Goal: Task Accomplishment & Management: Manage account settings

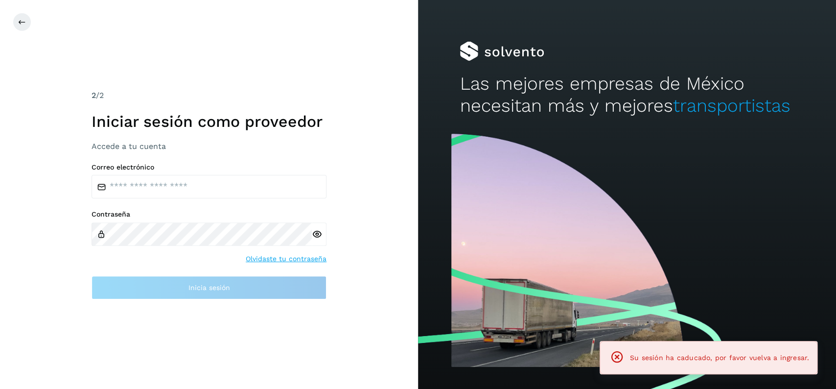
type input "**********"
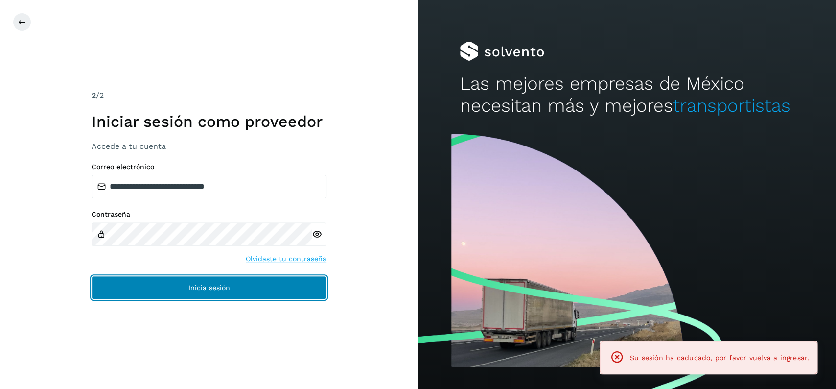
click at [237, 276] on button "Inicia sesión" at bounding box center [209, 286] width 235 height 23
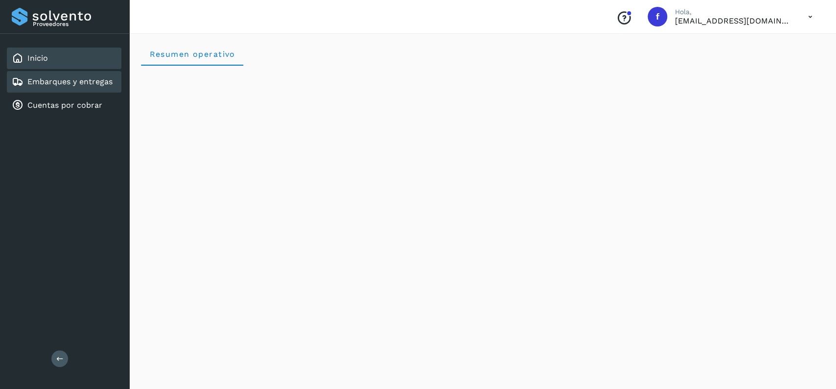
click at [104, 71] on div "Embarques y entregas" at bounding box center [64, 82] width 114 height 22
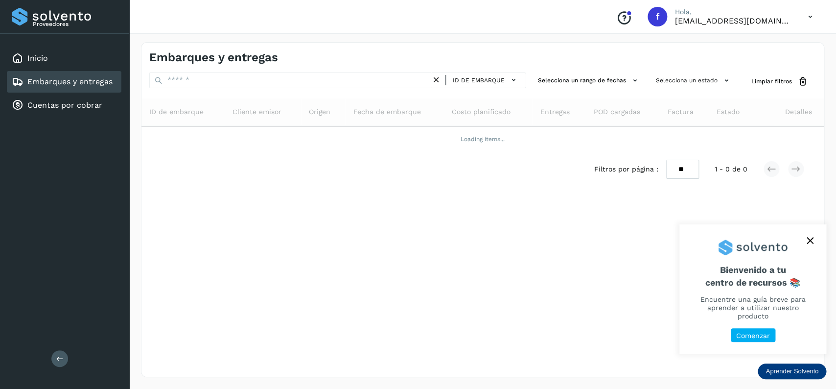
click at [105, 80] on link "Embarques y entregas" at bounding box center [69, 81] width 85 height 9
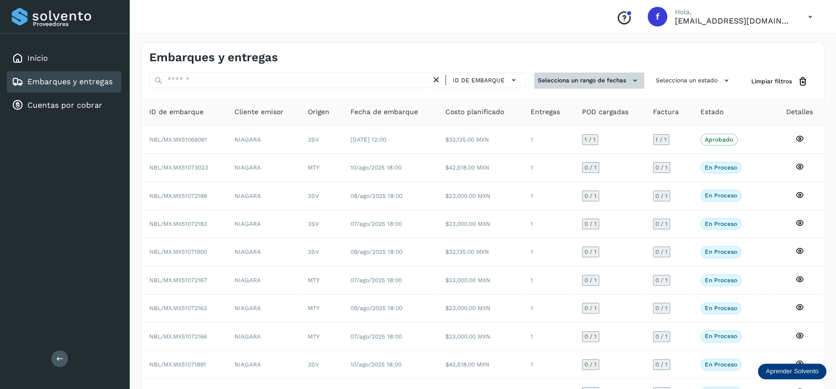
click at [597, 80] on button "Selecciona un rango de fechas" at bounding box center [589, 80] width 110 height 16
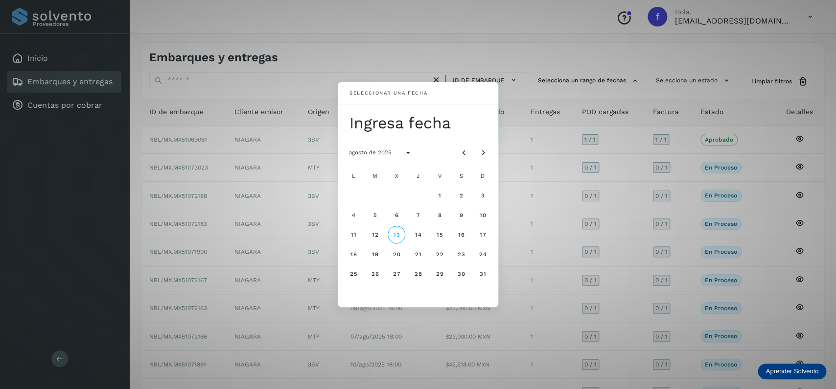
click at [648, 90] on div "Seleccionar una fecha Ingresa fecha agosto de 2025 L M X J V S D 1 2 3 4 5 6 7 …" at bounding box center [418, 194] width 836 height 389
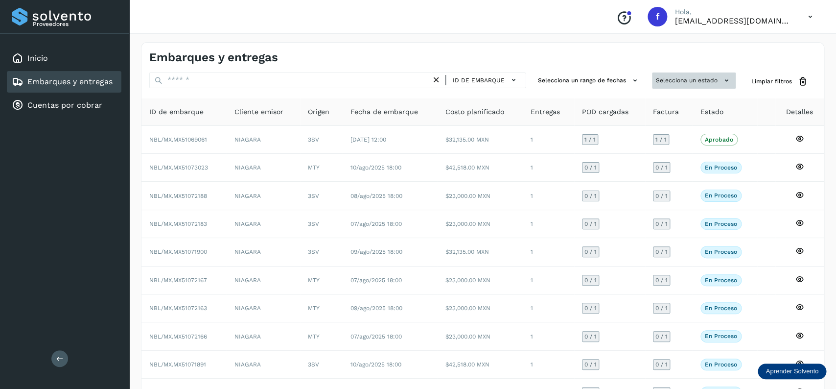
click at [679, 81] on button "Selecciona un estado" at bounding box center [694, 80] width 84 height 16
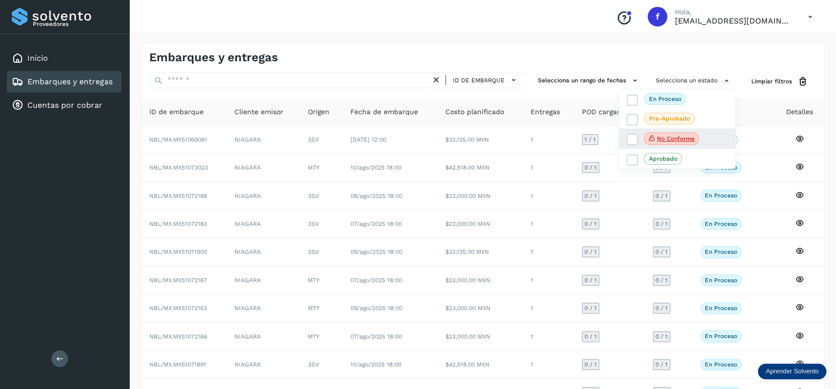
click at [624, 142] on div "No conforme" at bounding box center [676, 138] width 116 height 21
click at [629, 140] on icon at bounding box center [632, 140] width 10 height 10
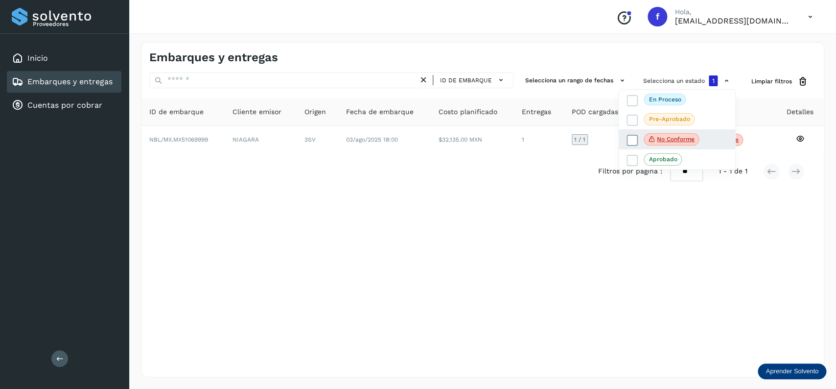
click at [629, 140] on icon at bounding box center [632, 140] width 10 height 10
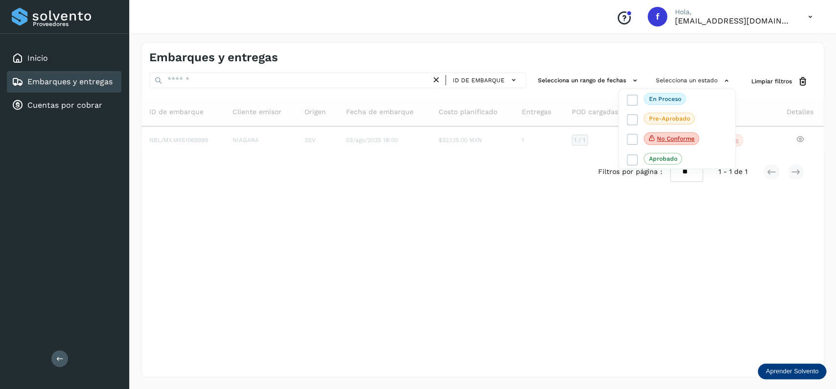
click at [386, 77] on div at bounding box center [418, 194] width 836 height 389
click at [402, 89] on div "ID de embarque" at bounding box center [337, 81] width 377 height 18
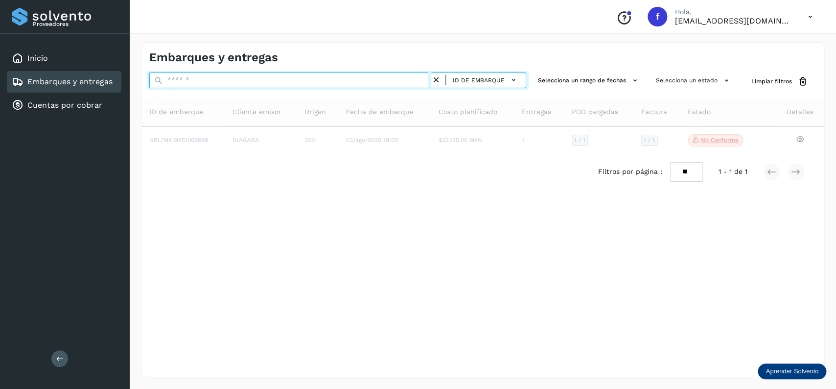
click at [396, 76] on input "text" at bounding box center [290, 80] width 282 height 16
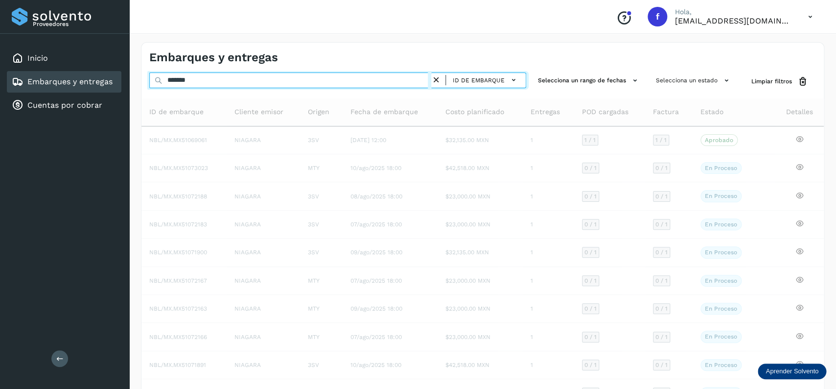
type input "********"
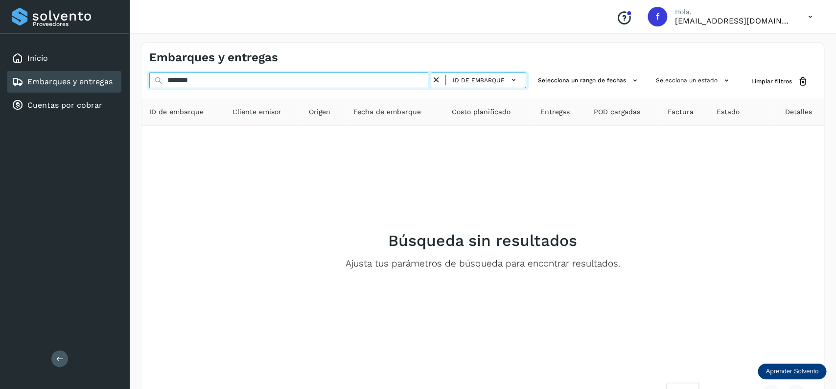
drag, startPoint x: 231, startPoint y: 78, endPoint x: 161, endPoint y: 85, distance: 70.3
click at [161, 85] on input "********" at bounding box center [290, 80] width 282 height 16
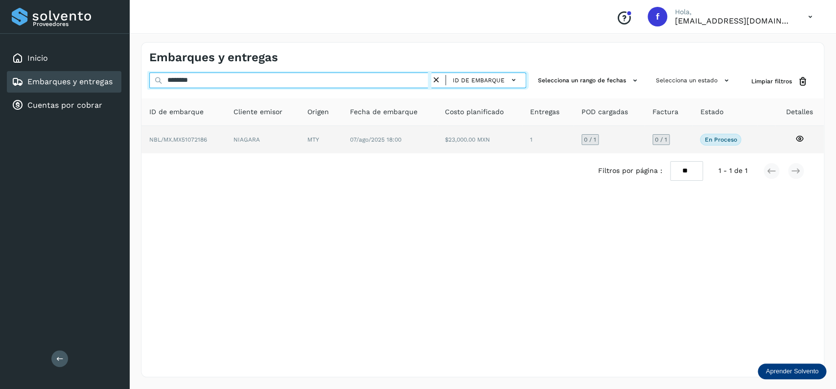
type input "********"
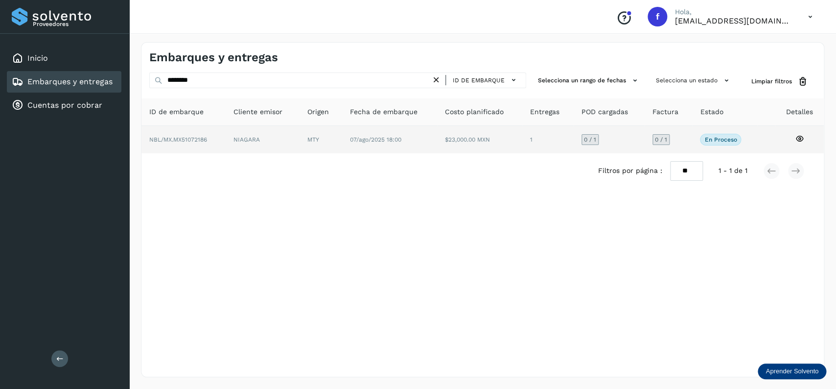
click at [522, 139] on td "$23,000.00 MXN" at bounding box center [547, 139] width 51 height 27
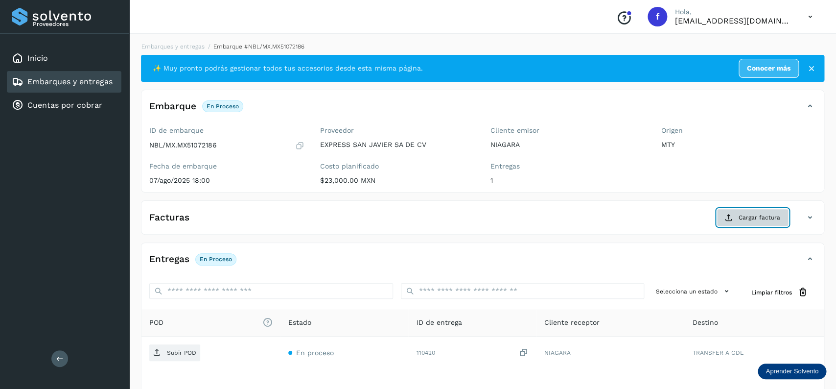
click at [771, 215] on span "Cargar factura" at bounding box center [759, 217] width 42 height 9
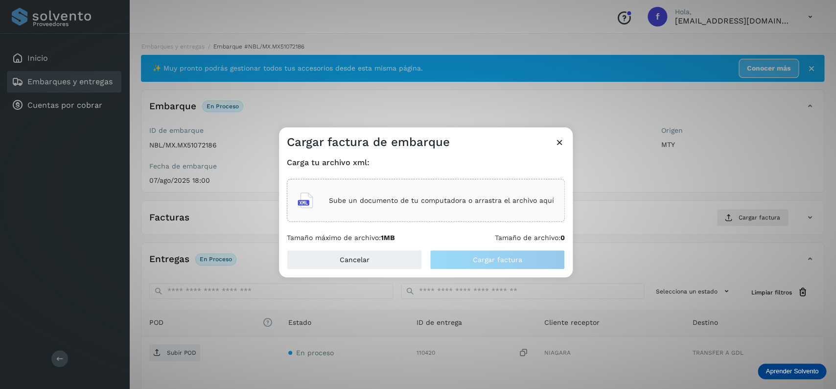
click at [431, 205] on div "Sube un documento de tu computadora o arrastra el archivo aquí" at bounding box center [426, 200] width 256 height 26
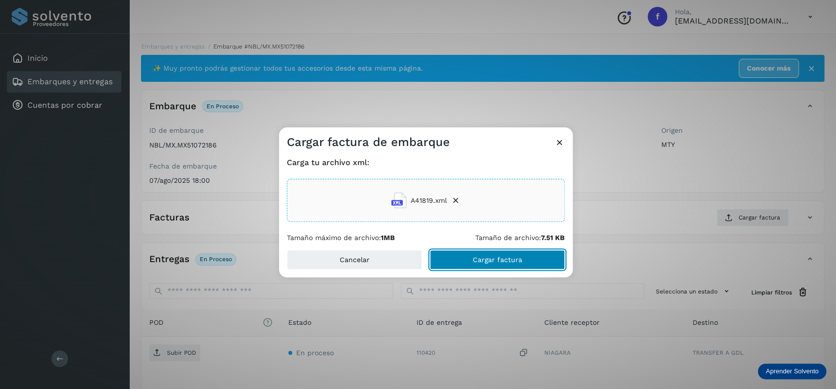
click at [472, 269] on button "Cargar factura" at bounding box center [497, 260] width 135 height 20
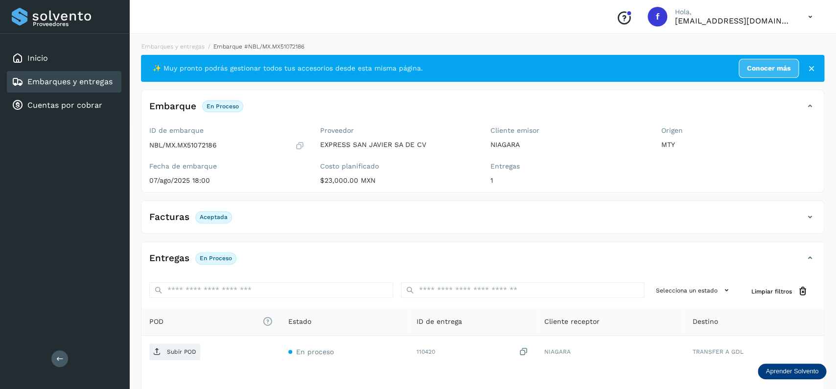
scroll to position [76, 0]
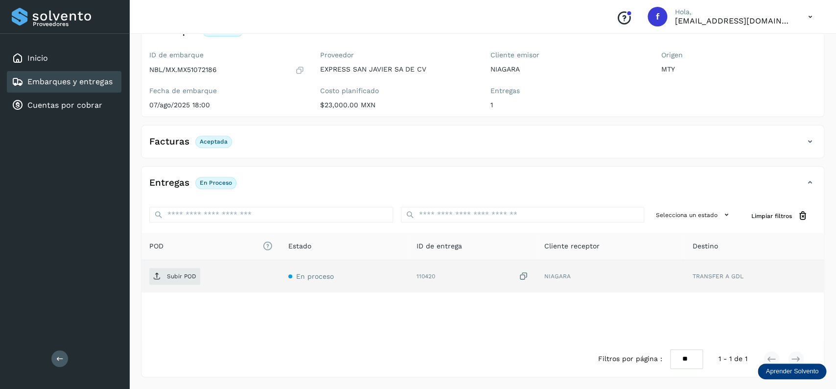
click at [280, 265] on td "Subir POD" at bounding box center [344, 276] width 128 height 32
click at [176, 269] on button "Subir POD" at bounding box center [174, 276] width 51 height 17
click at [97, 87] on div "Embarques y entregas" at bounding box center [64, 82] width 114 height 22
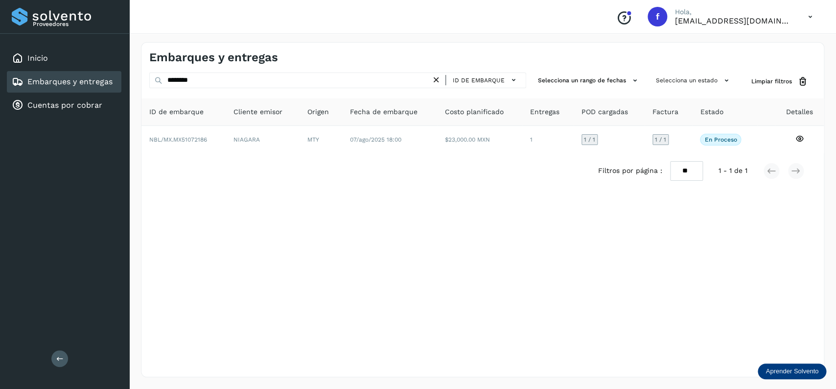
click at [93, 80] on link "Embarques y entregas" at bounding box center [69, 81] width 85 height 9
click at [440, 79] on icon at bounding box center [436, 80] width 10 height 10
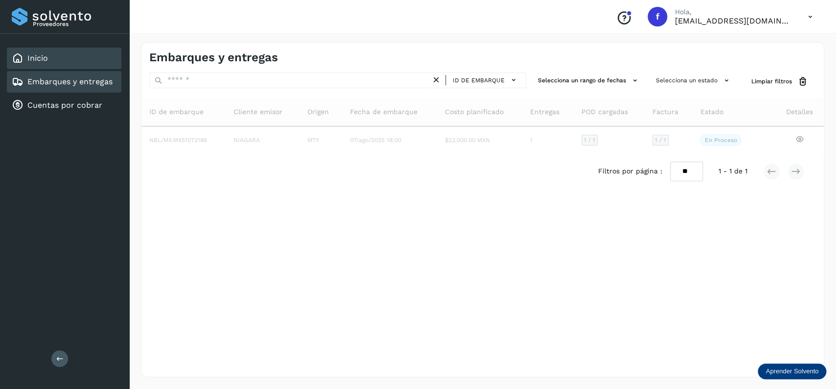
click at [11, 60] on div "Inicio" at bounding box center [64, 58] width 114 height 22
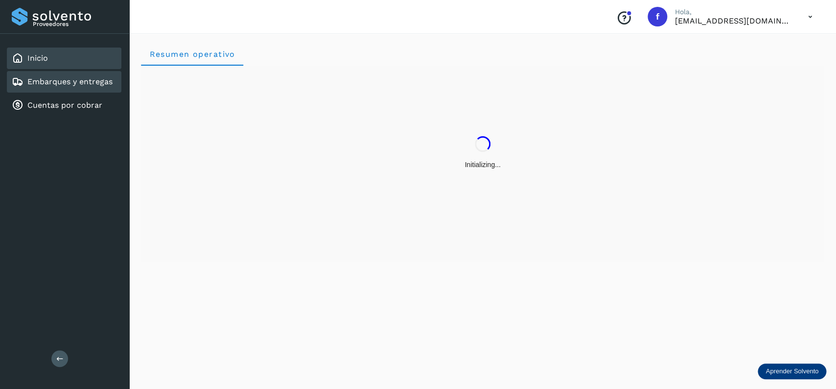
click at [86, 75] on div "Embarques y entregas" at bounding box center [64, 82] width 114 height 22
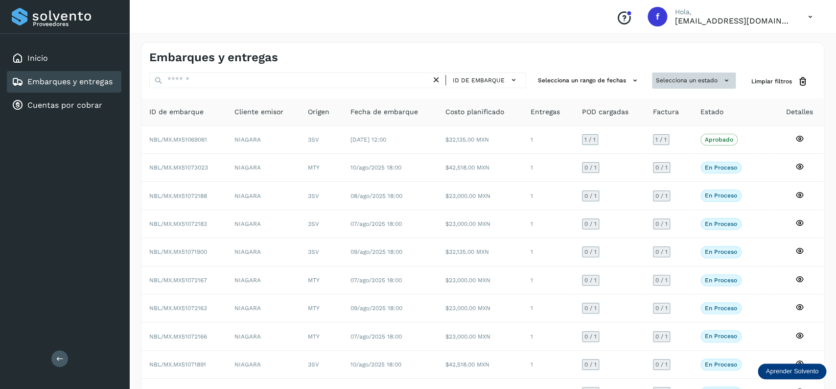
click at [709, 83] on button "Selecciona un estado" at bounding box center [694, 80] width 84 height 16
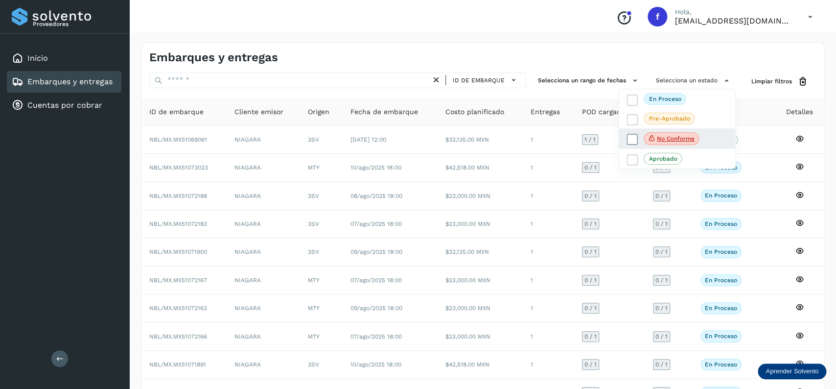
click at [631, 137] on icon at bounding box center [632, 140] width 10 height 10
